Goal: Find specific page/section: Find specific page/section

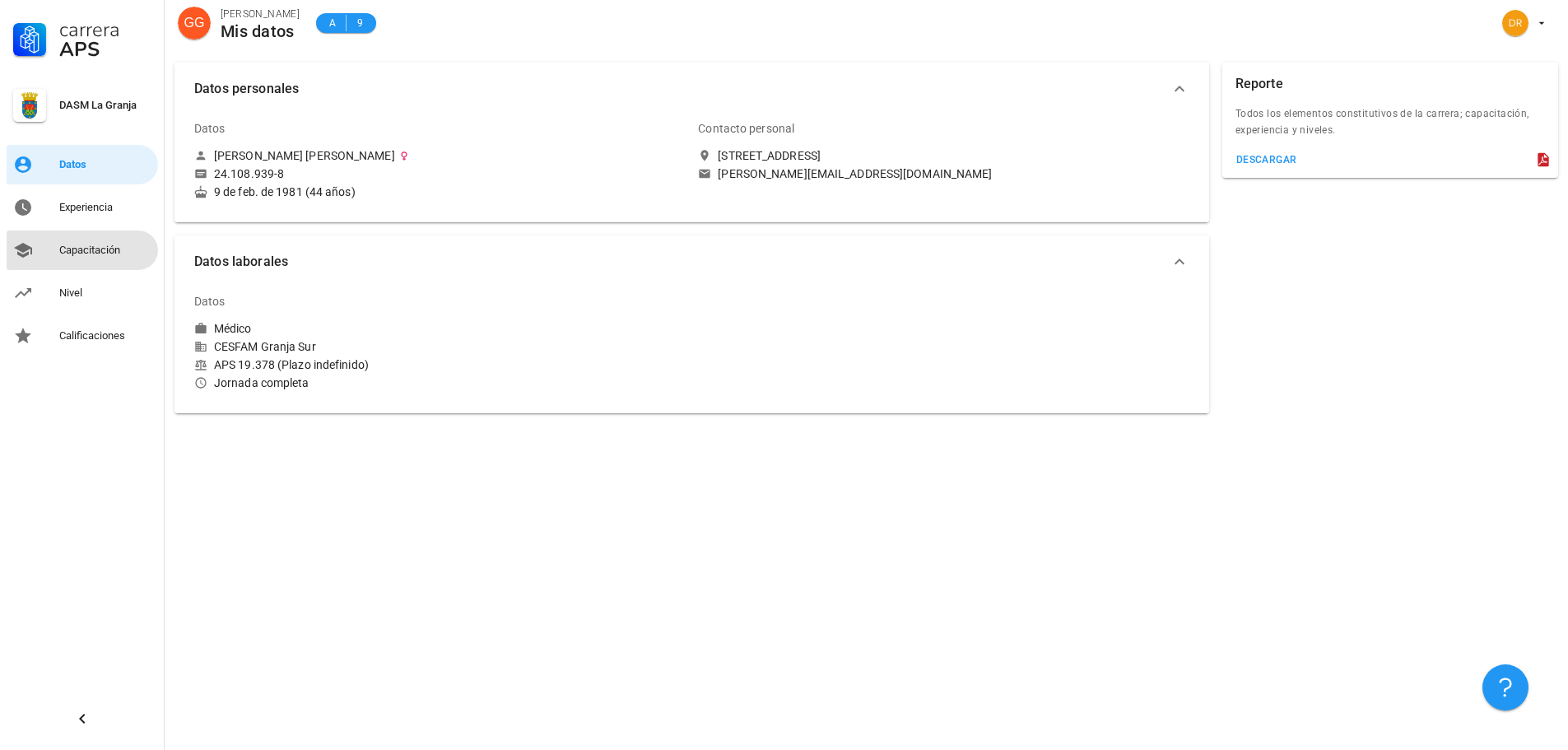
click at [79, 252] on div "Capacitación" at bounding box center [105, 250] width 92 height 13
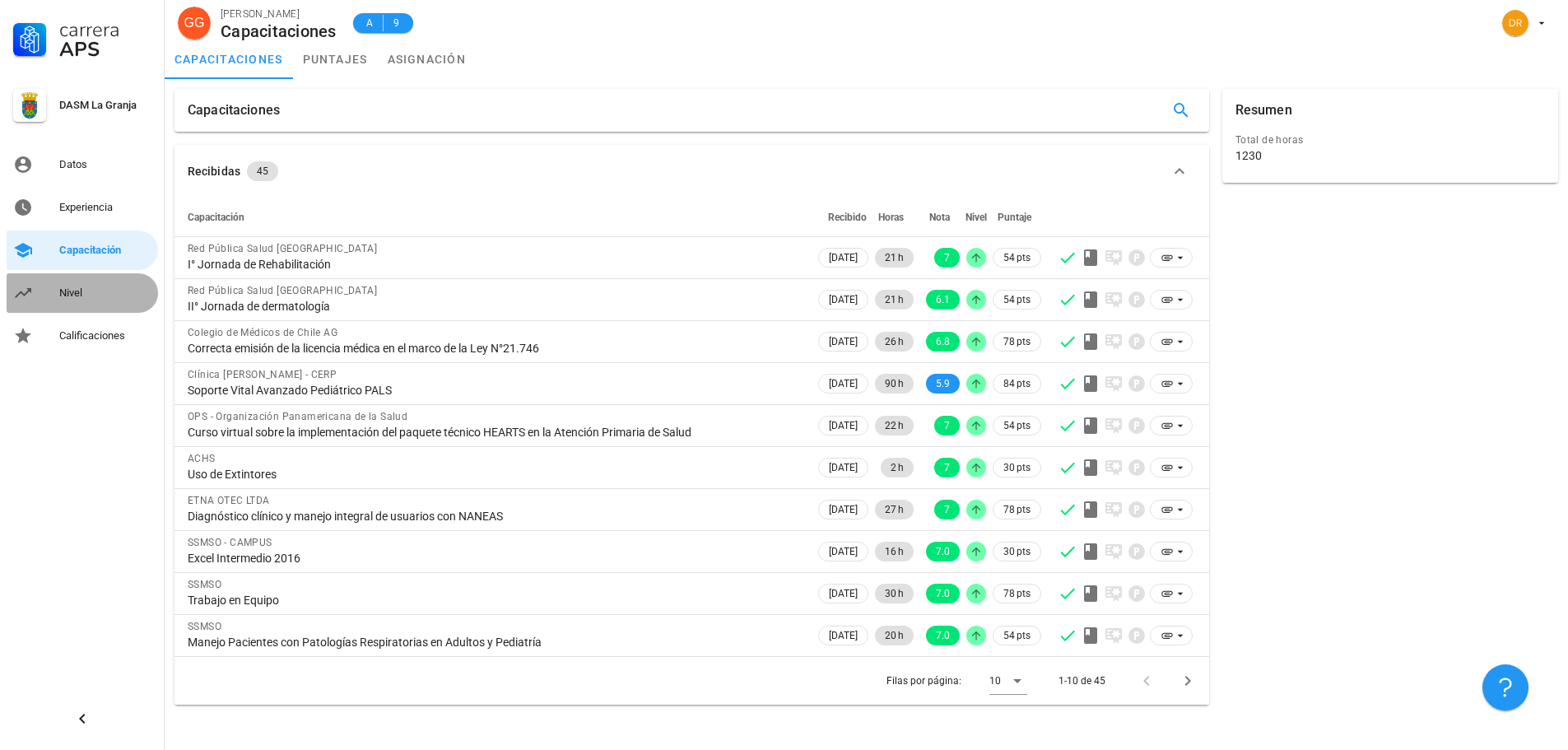
click at [63, 301] on div "Nivel" at bounding box center [105, 293] width 92 height 27
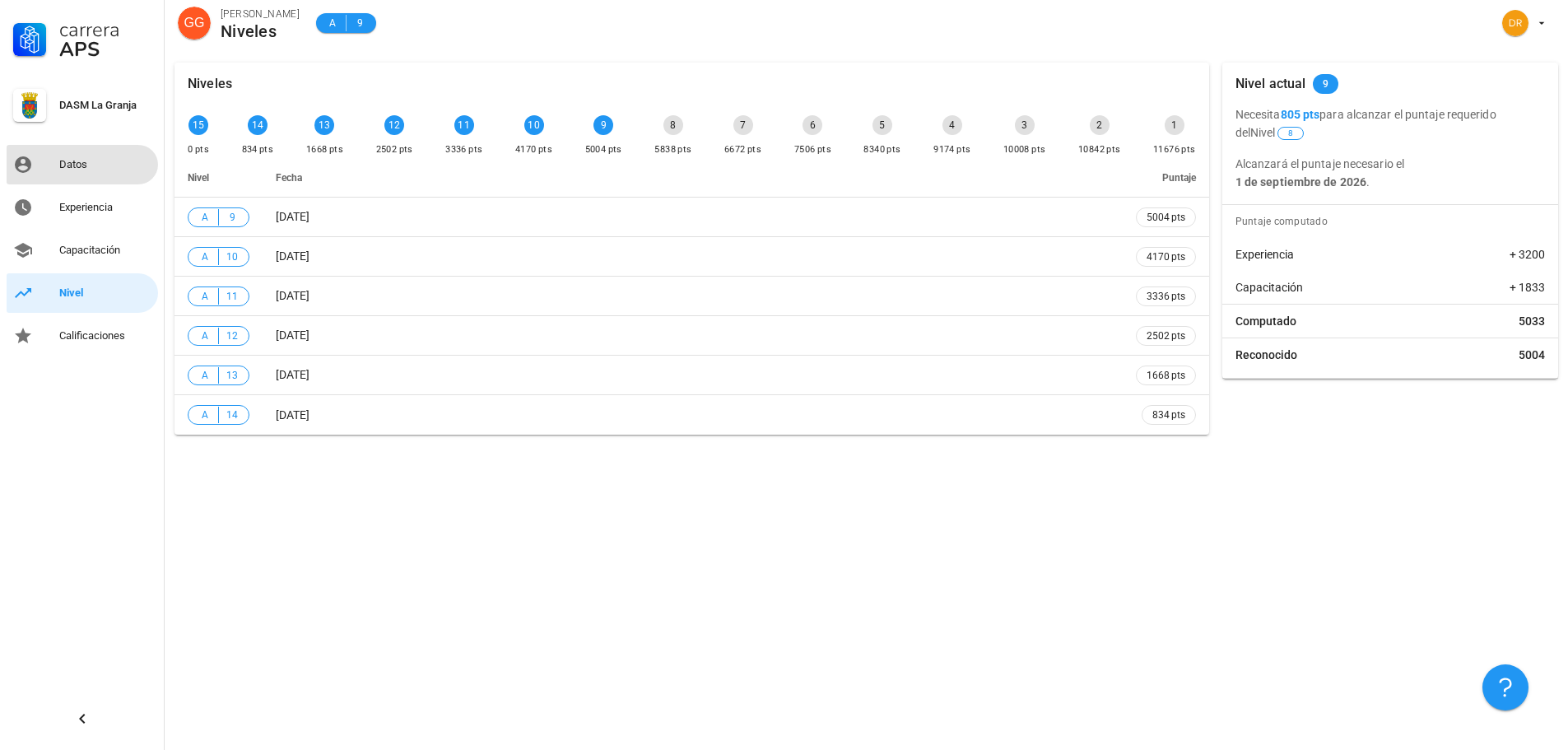
click at [69, 169] on div "Datos" at bounding box center [105, 164] width 92 height 13
